Goal: Communication & Community: Answer question/provide support

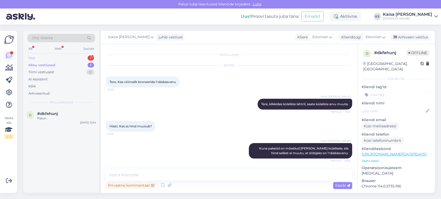
scroll to position [43, 0]
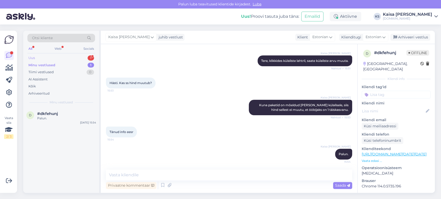
click at [61, 55] on div "Uus 1" at bounding box center [61, 57] width 68 height 7
click at [52, 116] on span "#vczzhvck" at bounding box center [47, 113] width 21 height 5
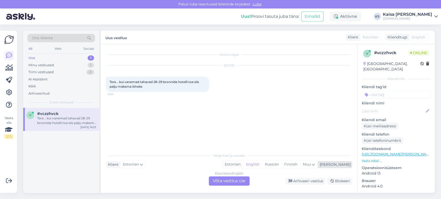
click at [243, 165] on div "Estonian" at bounding box center [232, 165] width 21 height 8
click at [245, 179] on div "Estonian to Estonian Võta vestlus üle" at bounding box center [229, 181] width 41 height 9
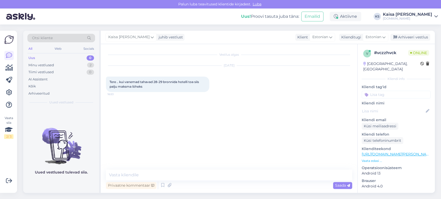
click at [379, 159] on p "Vaata edasi ..." at bounding box center [395, 161] width 69 height 5
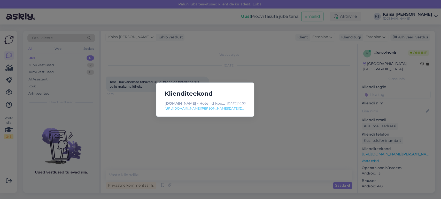
click at [237, 109] on link "[URL][DOMAIN_NAME][PERSON_NAME][DATE][DATE]" at bounding box center [204, 108] width 81 height 5
click at [175, 73] on div "Klienditeekond [DOMAIN_NAME] - Hotellid koos võluvate lisavõimalustega [DATE] 1…" at bounding box center [220, 99] width 441 height 199
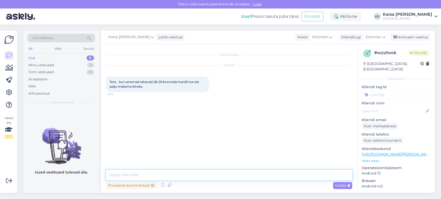
click at [209, 177] on textarea at bounding box center [229, 175] width 246 height 11
type textarea "Tere, mis kuul on soov puhkama minna?"
click at [225, 123] on div "Vestlus algas [DATE] Tere .. kui vanemad tahavad 28-29 bronnida hotelli toa sii…" at bounding box center [231, 107] width 251 height 116
click at [265, 85] on div "[DATE] Tere .. kui vanemad tahavad 28-29 bronnida hotelli toa siis palju maksma…" at bounding box center [229, 79] width 246 height 38
click at [241, 101] on div "Kaisa [PERSON_NAME] Tere, mis kuul on soov puhkama minna? 16:54" at bounding box center [229, 109] width 246 height 22
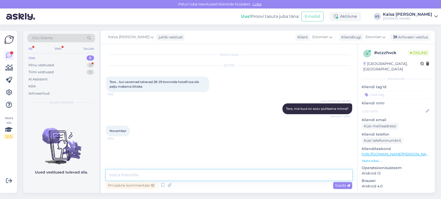
click at [208, 176] on textarea at bounding box center [229, 175] width 246 height 11
paste textarea "[URL][DOMAIN_NAME][PERSON_NAME][DATE][DATE]"
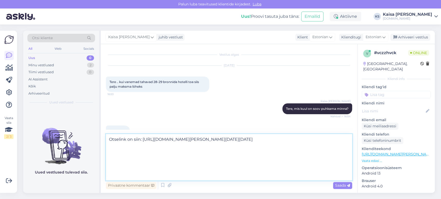
scroll to position [6, 0]
type textarea "Otselink on siin: [URL][DOMAIN_NAME][PERSON_NAME][DATE][DATE] Hetkel kehtib hin…"
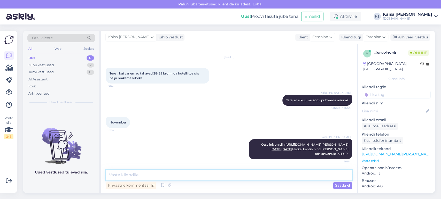
scroll to position [55, 0]
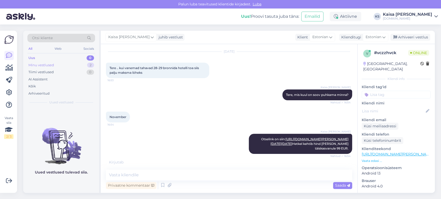
click at [66, 66] on div "Minu vestlused 2" at bounding box center [61, 65] width 68 height 7
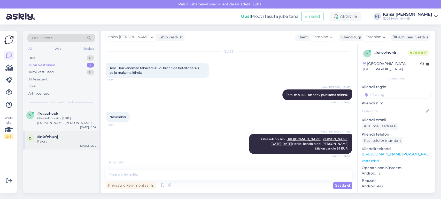
click at [60, 138] on div "#dkfehunj" at bounding box center [66, 137] width 59 height 5
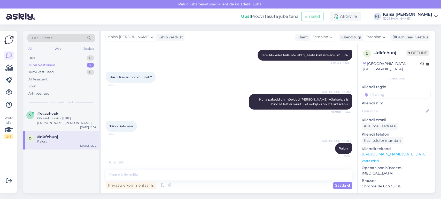
scroll to position [49, 0]
click at [411, 41] on div "[PERSON_NAME] juhib vestlust Klient Estonian Klienditugi Estonian Arhiveeri ves…" at bounding box center [268, 37] width 334 height 13
click at [412, 38] on div "Arhiveeri vestlus" at bounding box center [410, 37] width 40 height 7
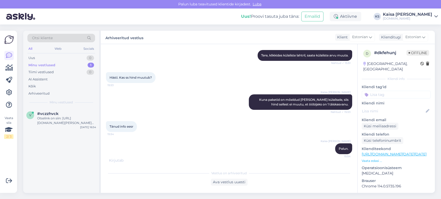
scroll to position [45, 0]
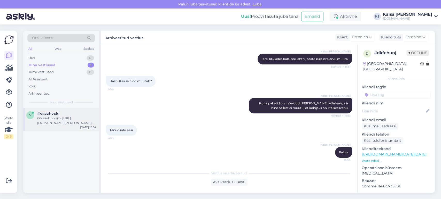
click at [62, 122] on div "Otselink on siin: [URL][DOMAIN_NAME][PERSON_NAME][DATE][DATE] Hetkel kehtib hin…" at bounding box center [66, 120] width 59 height 9
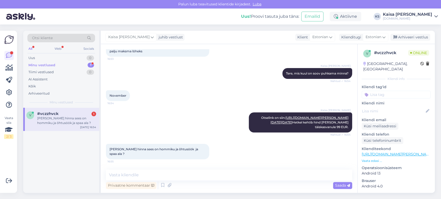
scroll to position [77, 0]
click at [212, 175] on textarea at bounding box center [229, 175] width 246 height 11
type textarea "H"
type textarea "Paketis sisaldub hommikusöök ja spaakülastus."
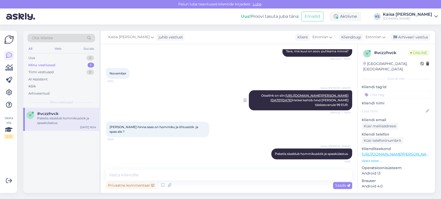
click at [307, 94] on link "[URL][DOMAIN_NAME][PERSON_NAME][DATE][DATE]" at bounding box center [309, 98] width 78 height 9
click at [207, 175] on textarea at bounding box center [229, 175] width 246 height 11
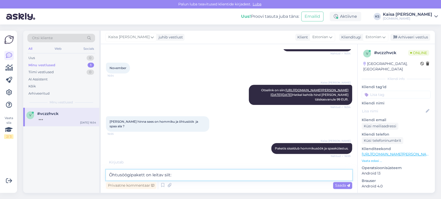
paste textarea "[URL][DOMAIN_NAME][PERSON_NAME][DATE][DATE]"
type textarea "Õhtusöögipakett on leitav siit: [URL][DOMAIN_NAME][PERSON_NAME][DATE][DATE]"
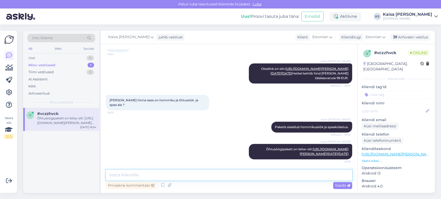
scroll to position [172, 0]
click at [165, 138] on div "Kaisa [PERSON_NAME] Õhtusöögipakett on leitav siit: [URL][DOMAIN_NAME][PERSON_N…" at bounding box center [229, 151] width 246 height 27
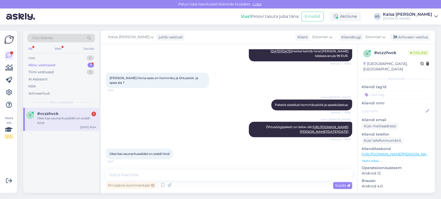
scroll to position [195, 0]
click at [213, 175] on textarea at bounding box center [229, 175] width 246 height 11
type textarea "Ei, need kehtivad hinna sees."
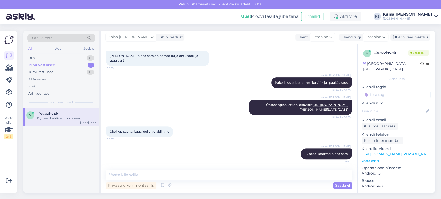
drag, startPoint x: 204, startPoint y: 76, endPoint x: 198, endPoint y: 69, distance: 9.3
click at [204, 94] on div "Kaisa [PERSON_NAME] Õhtusöögipakett on leitav siit: [URL][DOMAIN_NAME][PERSON_N…" at bounding box center [229, 107] width 246 height 27
click at [216, 115] on div "Kaisa [PERSON_NAME] Õhtusöögipakett on leitav siit: [URL][DOMAIN_NAME][PERSON_N…" at bounding box center [229, 107] width 246 height 27
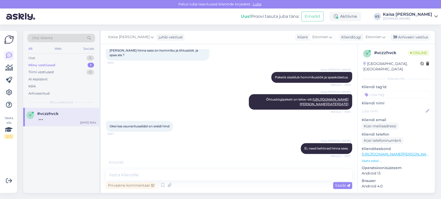
click at [182, 89] on div "Kaisa [PERSON_NAME] Õhtusöögipakett on leitav siit: [URL][DOMAIN_NAME][PERSON_N…" at bounding box center [229, 102] width 246 height 27
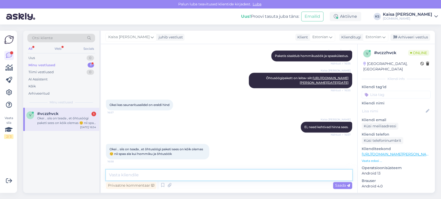
click at [209, 174] on textarea at bounding box center [229, 175] width 246 height 11
type textarea "Just täpselt :)"
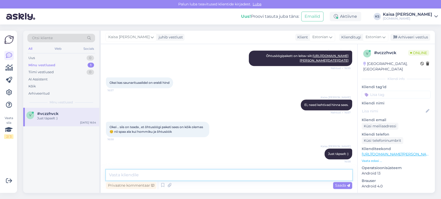
scroll to position [266, 0]
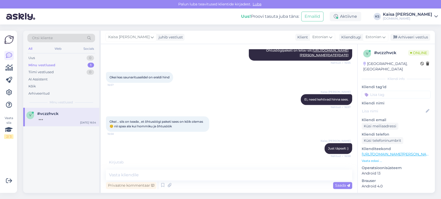
click at [250, 127] on div "Okei .. siis on teada , et õhtusöögi paketi sees on kõik olemas ☺️ nii spaa ala…" at bounding box center [229, 124] width 246 height 27
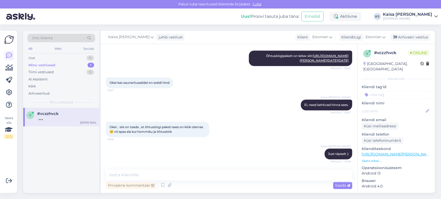
scroll to position [293, 0]
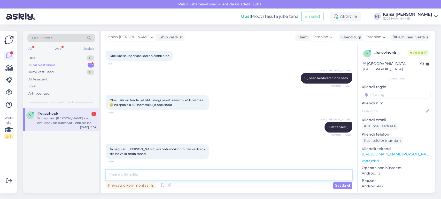
click at [212, 175] on textarea at bounding box center [229, 175] width 246 height 11
paste textarea "Buffet-õhtusöök serveeritakse iga päev kella 18.00-20.00. Eelnevalt lauda ei [P…"
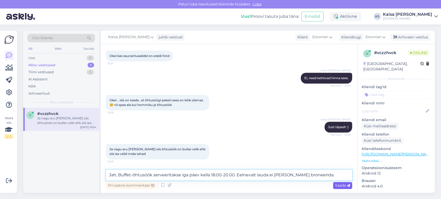
type textarea "Jah, Buffet-õhtusöök serveeritakse iga päev kella 18.00-20.00. Eelnevalt lauda …"
click at [343, 184] on span "Saada" at bounding box center [342, 185] width 15 height 5
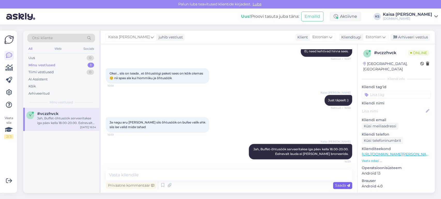
scroll to position [319, 0]
click at [252, 110] on div "Kaisa [PERSON_NAME] Just täpselt :) Nähtud ✓ 16:58" at bounding box center [229, 100] width 246 height 22
click at [267, 90] on div "Kaisa [PERSON_NAME] Just täpselt :) Nähtud ✓ 16:58" at bounding box center [229, 100] width 246 height 22
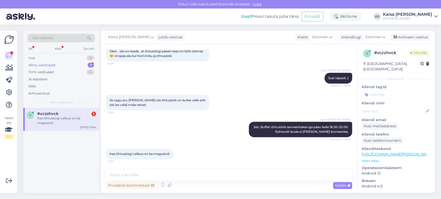
scroll to position [342, 0]
click at [226, 173] on textarea at bounding box center [229, 175] width 246 height 11
paste textarea "Restoran Meloodia õhtusöögi buffet valikus on salativalik, soe köögiviljaroog, …"
type textarea "Restoran Meloodia õhtusöögi buffet valikus on salativalik, soe köögiviljaroog, …"
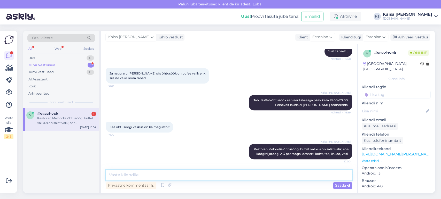
scroll to position [373, 0]
click at [73, 118] on div "Restoran Meloodia õhtusöögi buffet valikus on salativalik, soe köögiviljaroog, …" at bounding box center [66, 120] width 59 height 9
click at [74, 71] on div "Tiimi vestlused 0" at bounding box center [61, 72] width 68 height 7
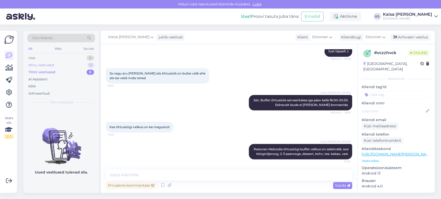
click at [72, 65] on div "Minu vestlused 1" at bounding box center [61, 65] width 68 height 7
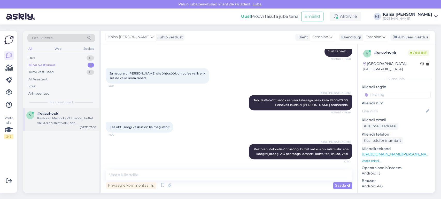
click at [73, 117] on div "Restoran Meloodia õhtusöögi buffet valikus on salativalik, soe köögiviljaroog, …" at bounding box center [66, 120] width 59 height 9
click at [177, 142] on div "Kaisa [PERSON_NAME] Restoran Meloodia õhtusöögi buffet valikus on salativalik, …" at bounding box center [229, 151] width 246 height 27
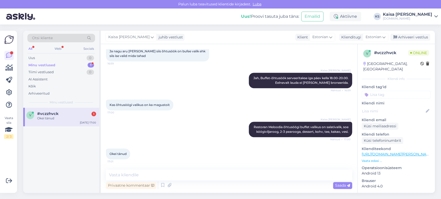
scroll to position [395, 0]
click at [191, 174] on textarea at bounding box center [229, 175] width 246 height 11
type textarea "Palun."
